Goal: Information Seeking & Learning: Learn about a topic

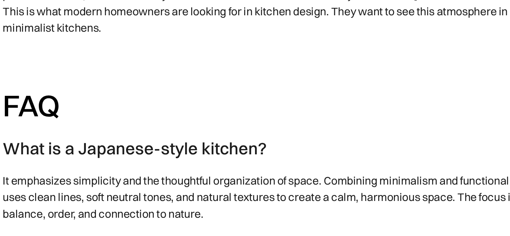
scroll to position [5152, 0]
